Goal: Navigation & Orientation: Understand site structure

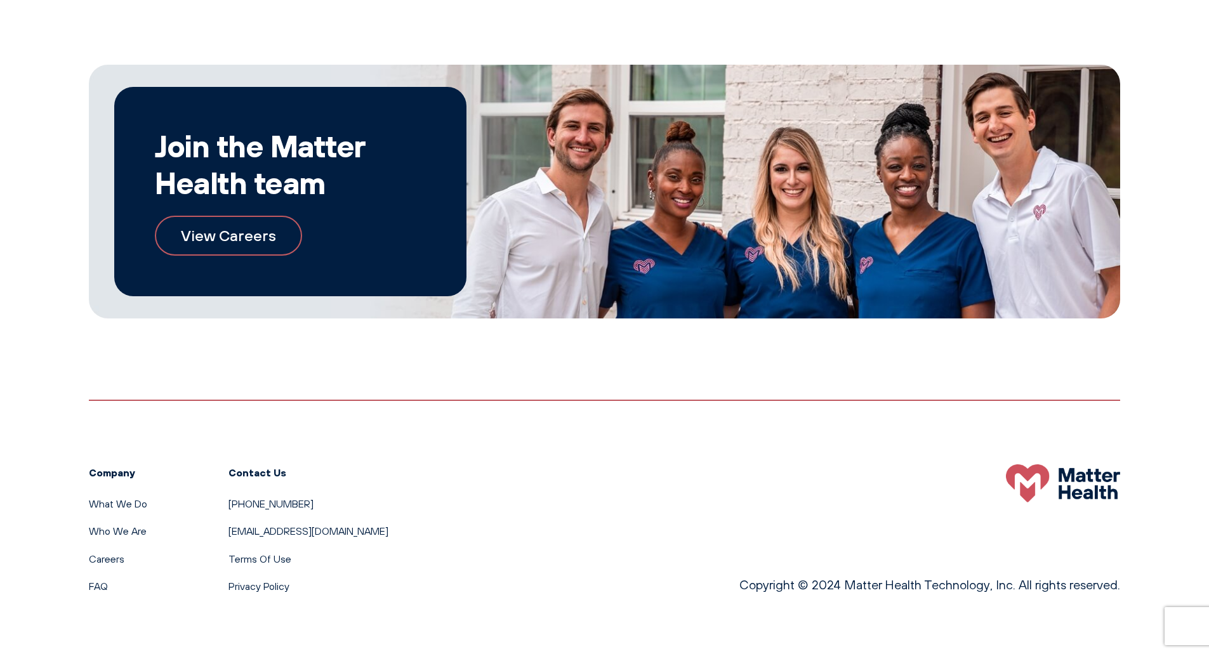
scroll to position [702, 0]
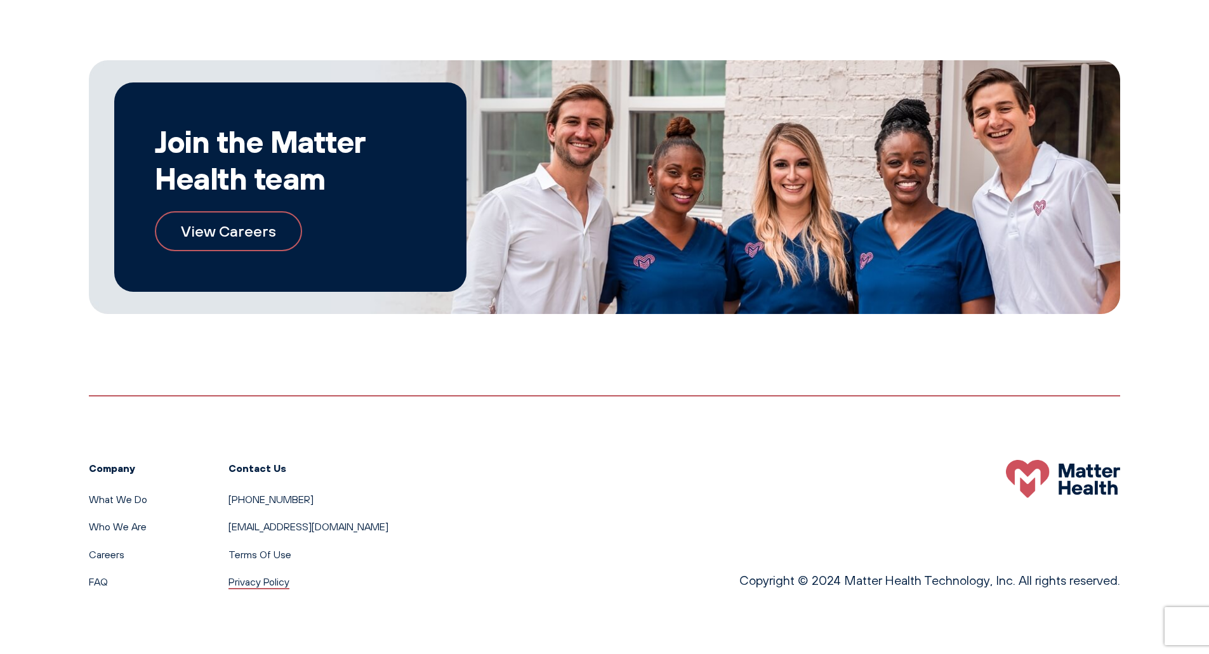
click at [257, 583] on link "Privacy Policy" at bounding box center [258, 582] width 61 height 13
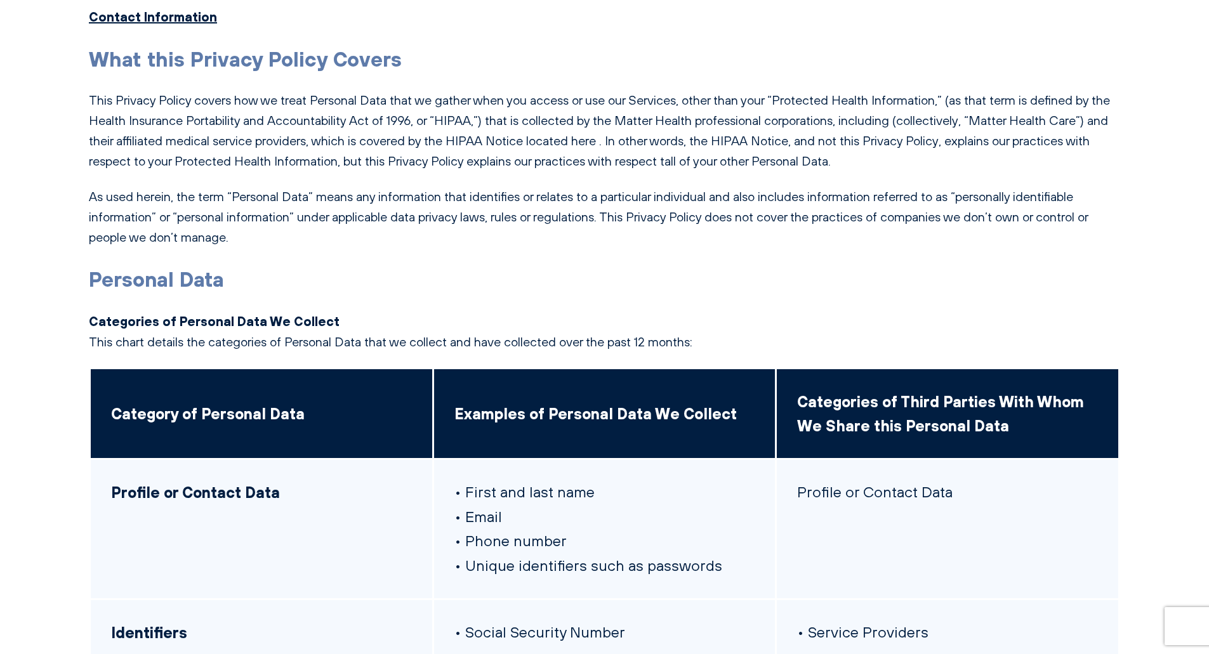
scroll to position [994, 0]
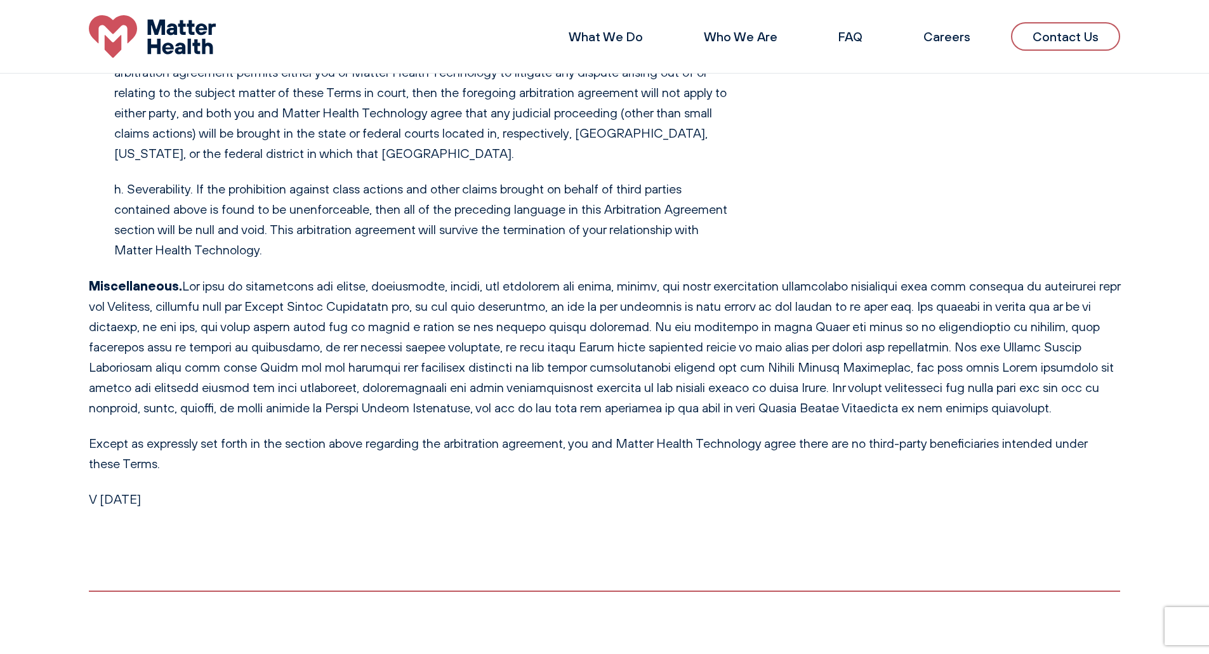
scroll to position [196, 0]
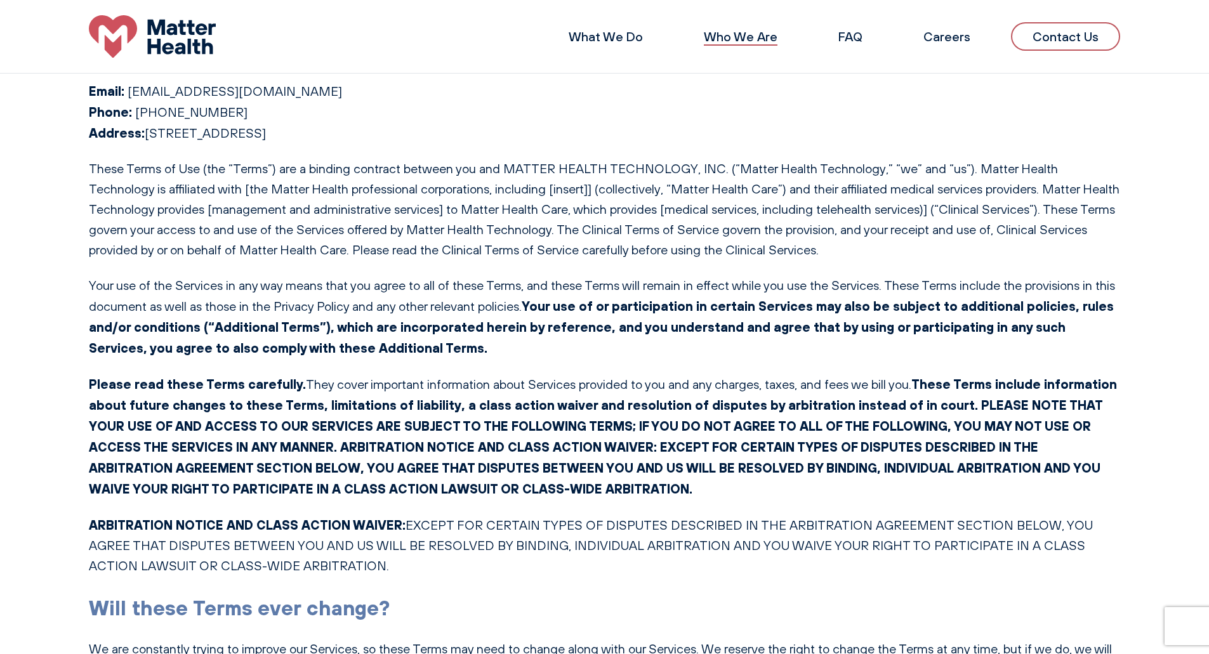
click at [723, 35] on link "Who We Are" at bounding box center [741, 37] width 74 height 16
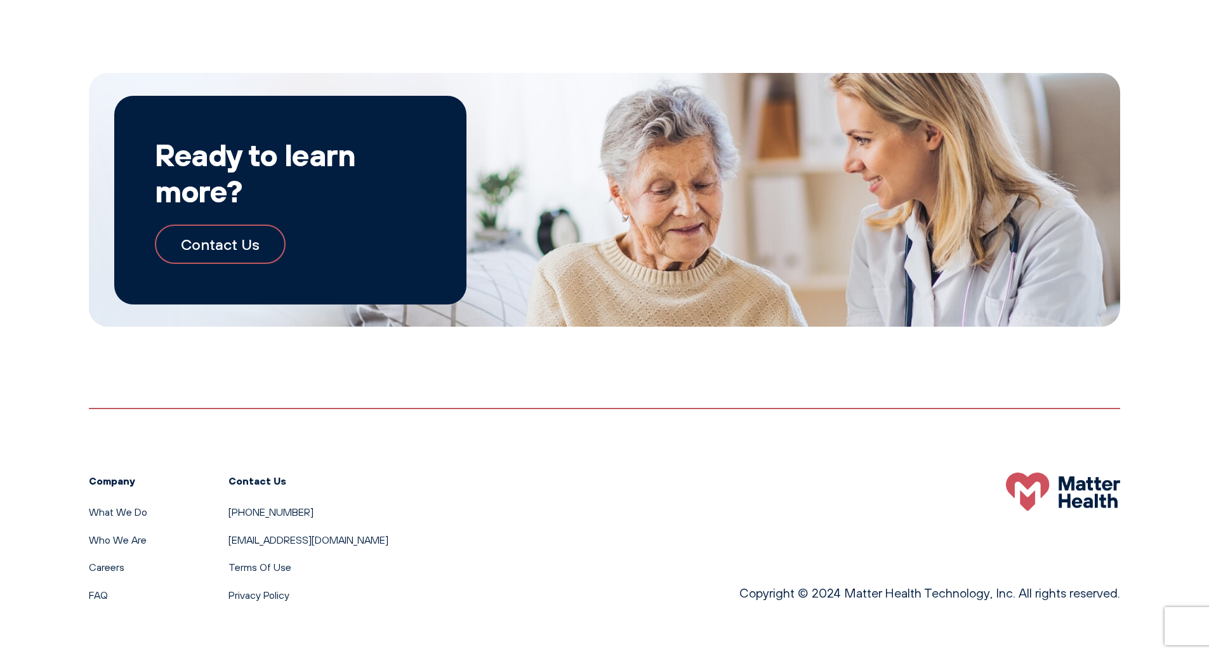
scroll to position [1409, 0]
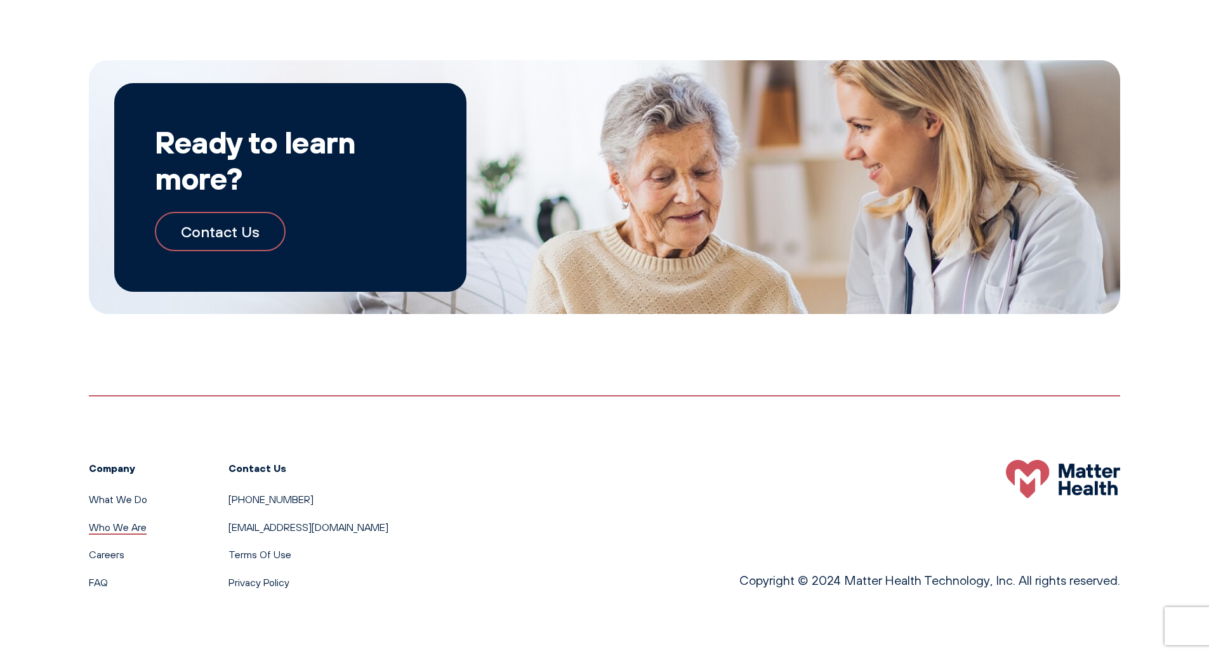
click at [122, 525] on link "Who We Are" at bounding box center [118, 527] width 58 height 13
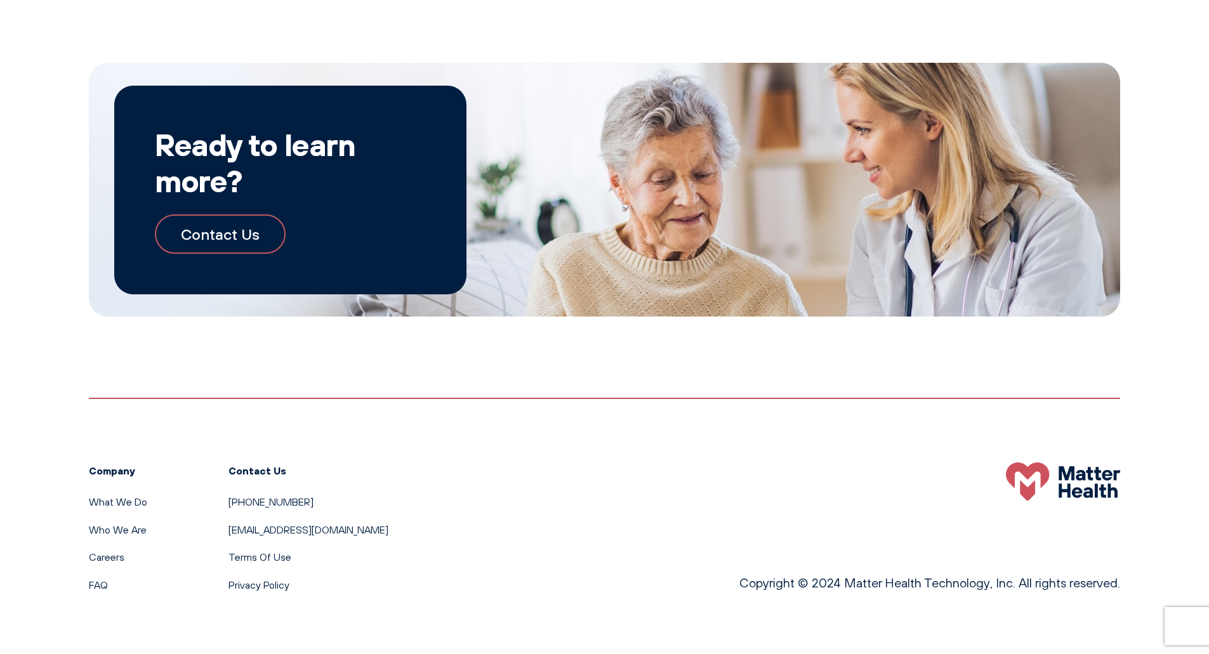
scroll to position [1409, 0]
